Goal: Book appointment/travel/reservation

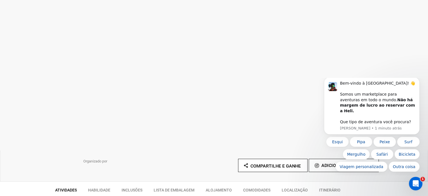
scroll to position [84, 0]
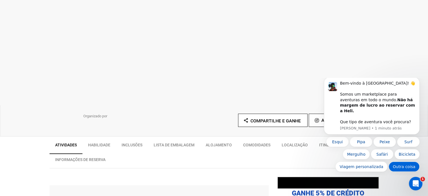
click at [408, 168] on font "Outra coisa" at bounding box center [404, 166] width 23 height 5
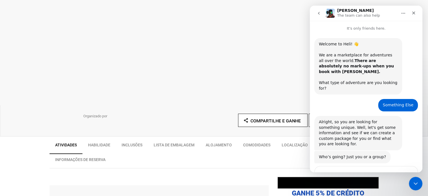
scroll to position [25, 0]
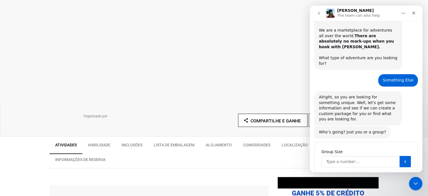
click at [369, 156] on input "Group Size" at bounding box center [360, 161] width 78 height 11
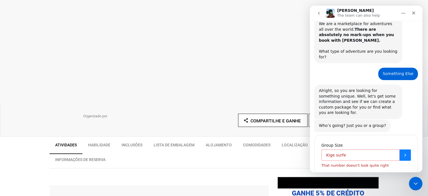
type input "Kige surfe"
click at [400, 149] on button "Submit" at bounding box center [405, 154] width 11 height 11
click at [280, 65] on div at bounding box center [214, 20] width 428 height 169
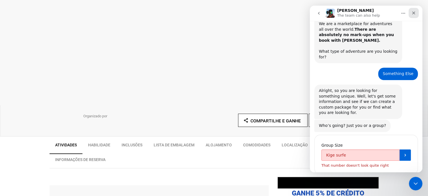
click at [413, 12] on icon "Close" at bounding box center [413, 13] width 3 height 3
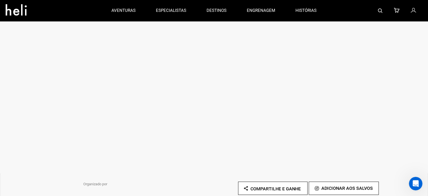
scroll to position [0, 0]
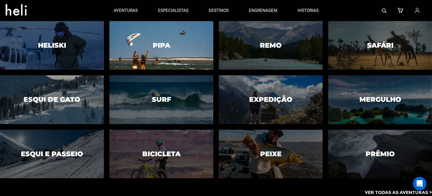
click at [173, 48] on div at bounding box center [161, 46] width 106 height 50
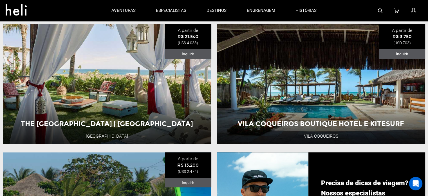
scroll to position [366, 0]
